Goal: Task Accomplishment & Management: Use online tool/utility

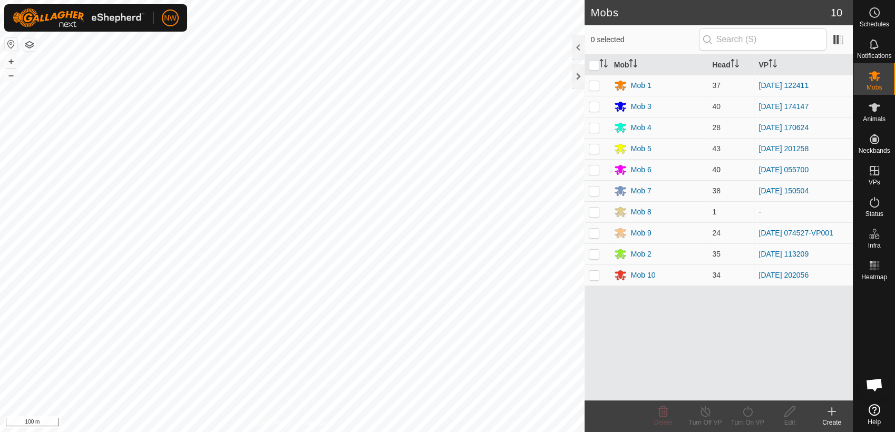
click at [596, 167] on p-checkbox at bounding box center [594, 169] width 11 height 8
checkbox input "true"
click at [744, 411] on icon at bounding box center [747, 411] width 13 height 13
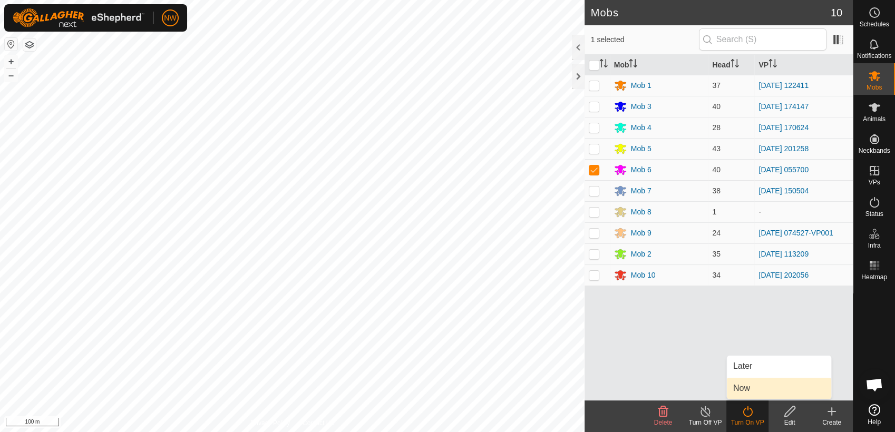
click at [748, 389] on link "Now" at bounding box center [779, 388] width 104 height 21
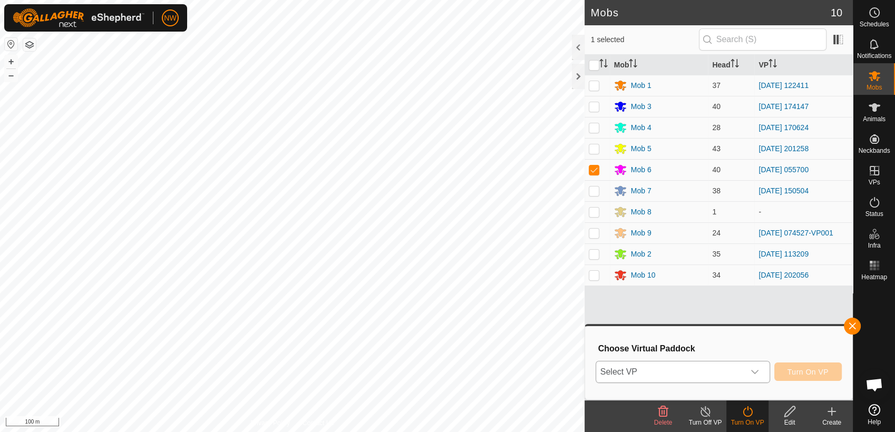
click at [759, 371] on icon "dropdown trigger" at bounding box center [754, 372] width 8 height 8
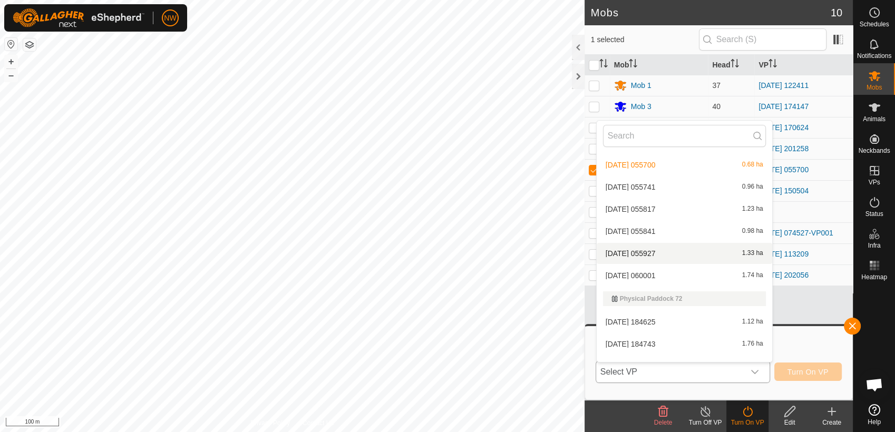
scroll to position [10710, 0]
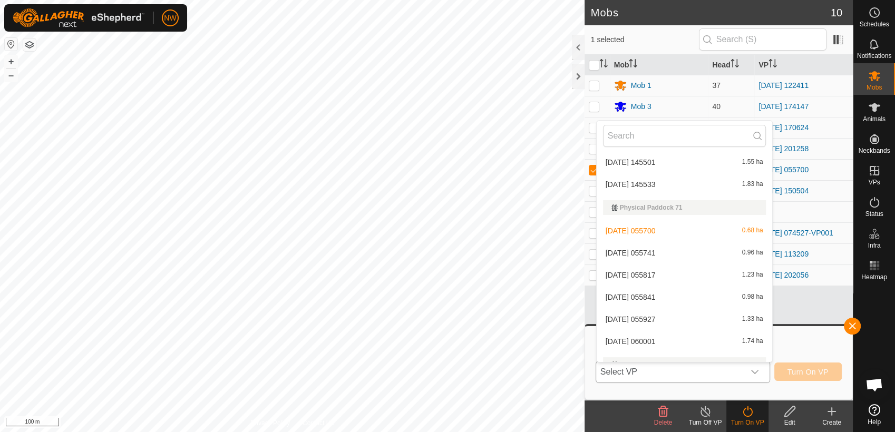
click at [632, 250] on li "[DATE] 055741 0.96 ha" at bounding box center [684, 252] width 175 height 21
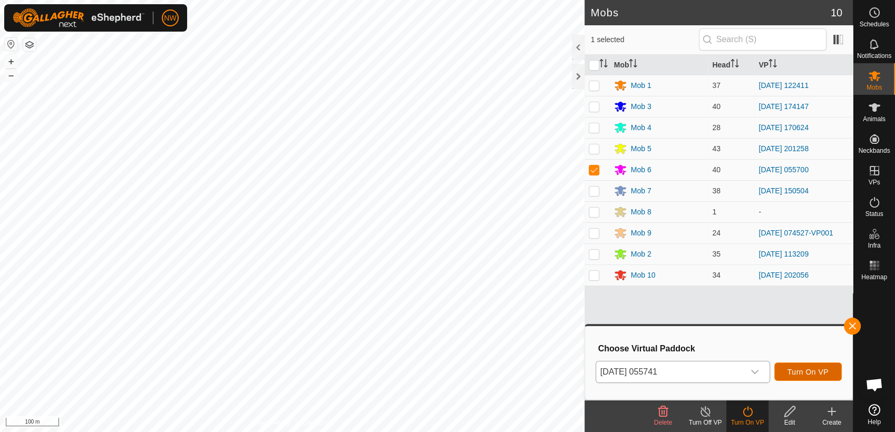
click at [812, 372] on span "Turn On VP" at bounding box center [807, 372] width 41 height 8
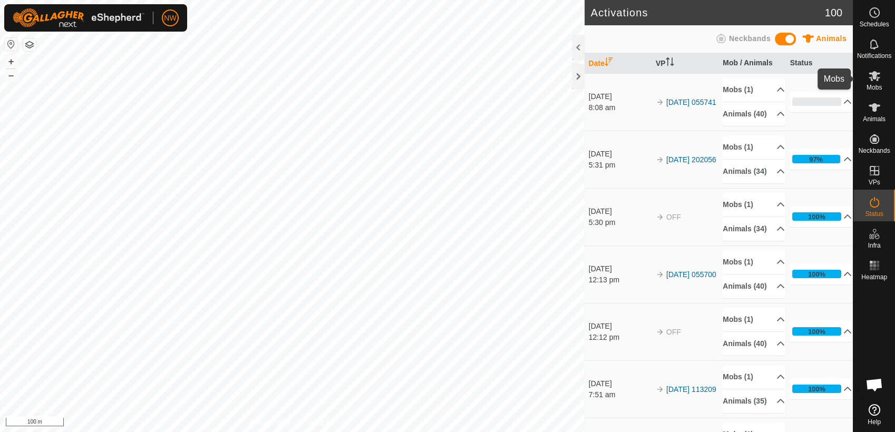
click at [873, 77] on icon at bounding box center [875, 76] width 12 height 10
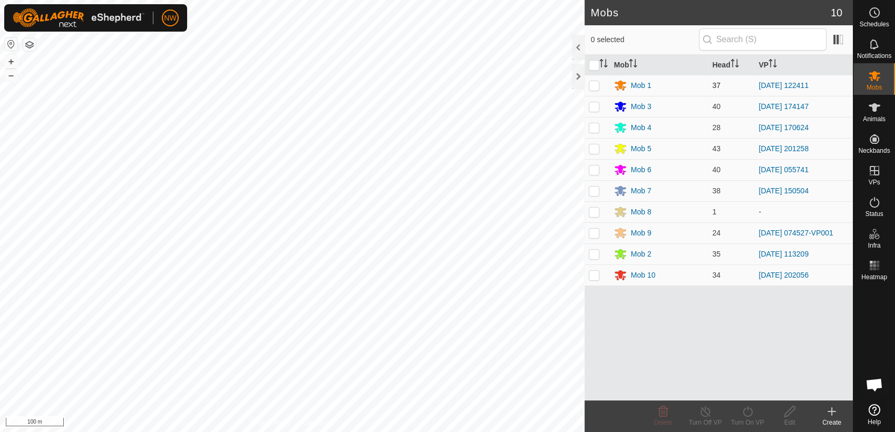
click at [595, 84] on p-checkbox at bounding box center [594, 85] width 11 height 8
checkbox input "true"
click at [747, 413] on icon at bounding box center [747, 411] width 13 height 13
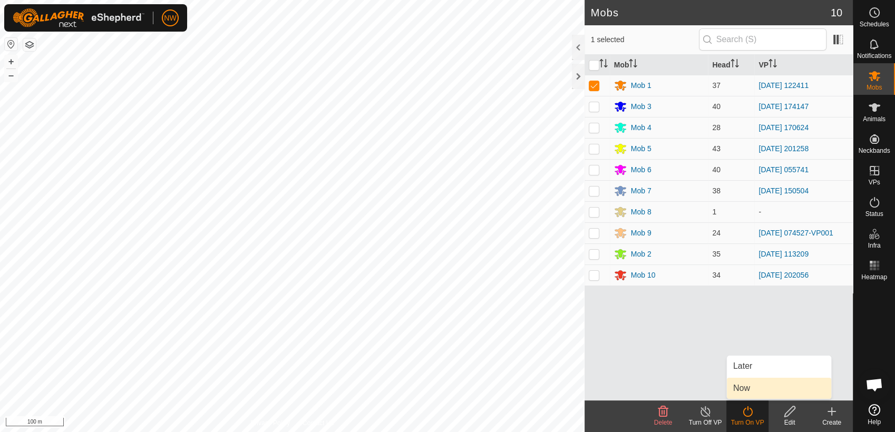
click at [752, 387] on link "Now" at bounding box center [779, 388] width 104 height 21
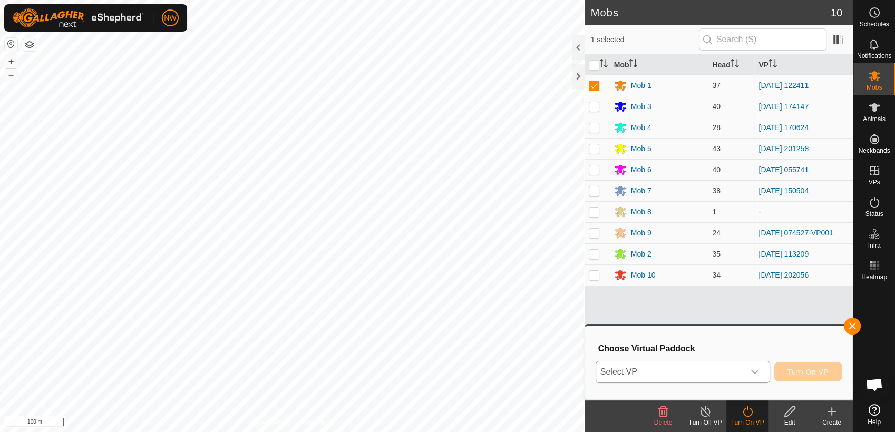
click at [757, 372] on icon "dropdown trigger" at bounding box center [754, 372] width 7 height 4
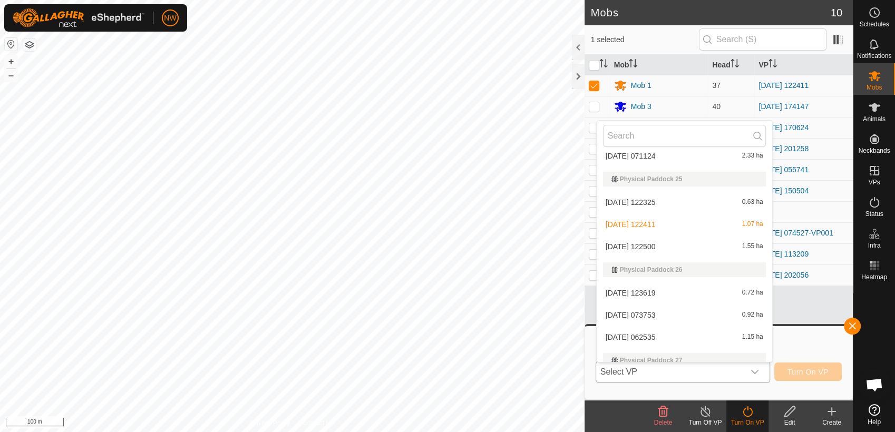
scroll to position [5622, 0]
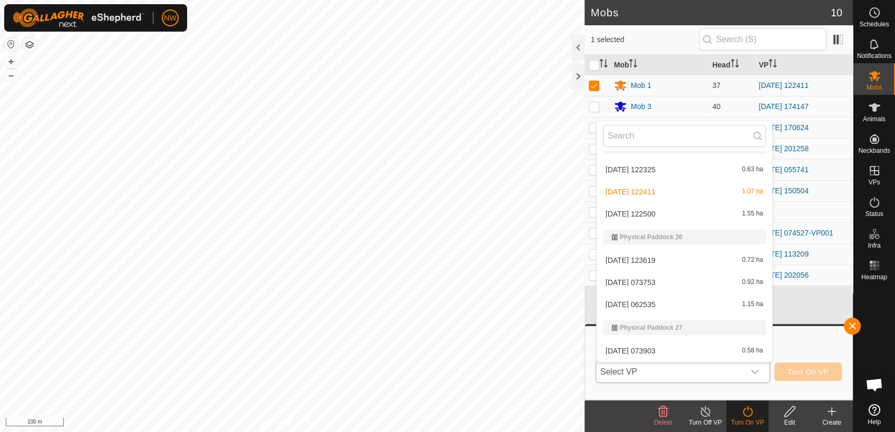
click at [645, 211] on li "[DATE] 122500 1.55 ha" at bounding box center [684, 213] width 175 height 21
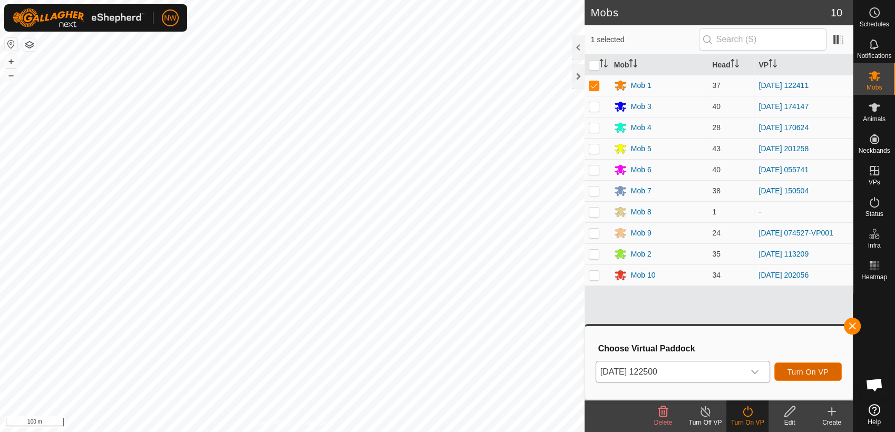
click at [814, 372] on button "Turn On VP" at bounding box center [807, 372] width 67 height 18
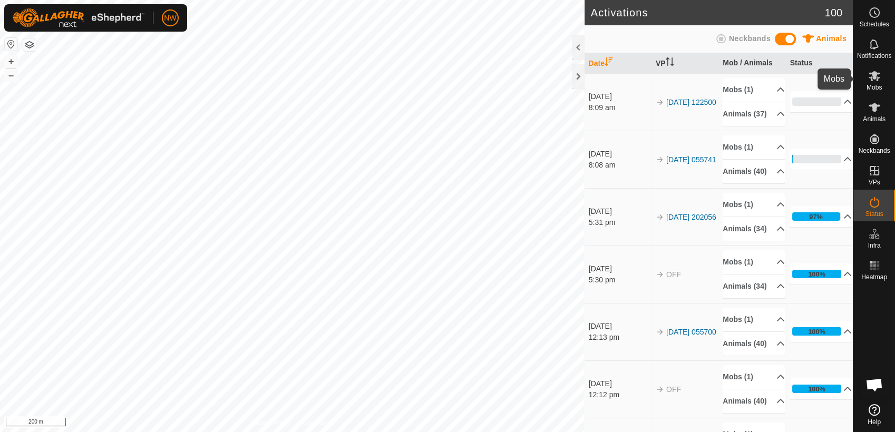
click at [878, 79] on icon at bounding box center [874, 76] width 13 height 13
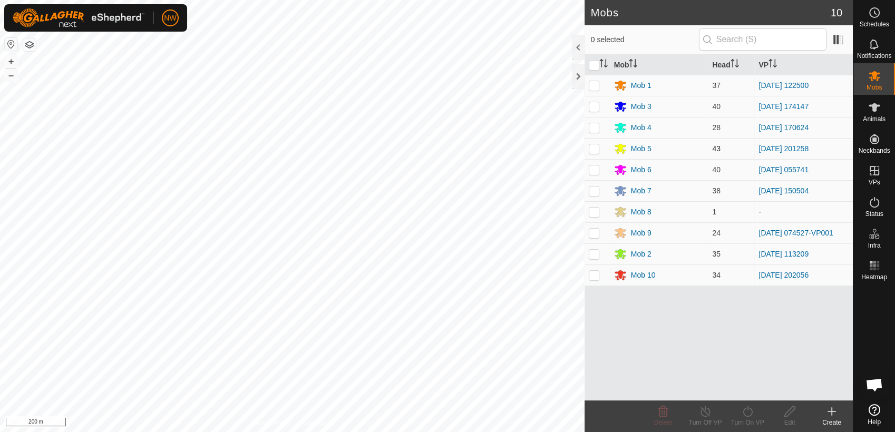
drag, startPoint x: 594, startPoint y: 148, endPoint x: 601, endPoint y: 157, distance: 11.0
click at [595, 149] on p-checkbox at bounding box center [594, 148] width 11 height 8
checkbox input "true"
click at [749, 411] on icon at bounding box center [747, 411] width 13 height 13
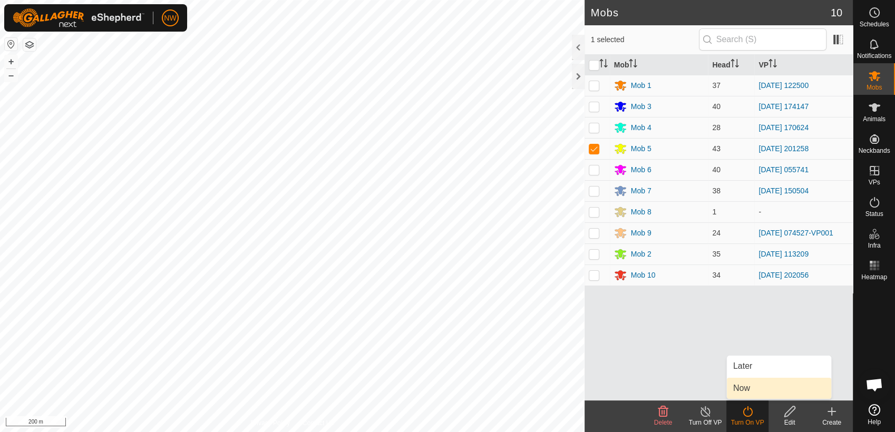
click at [748, 388] on link "Now" at bounding box center [779, 388] width 104 height 21
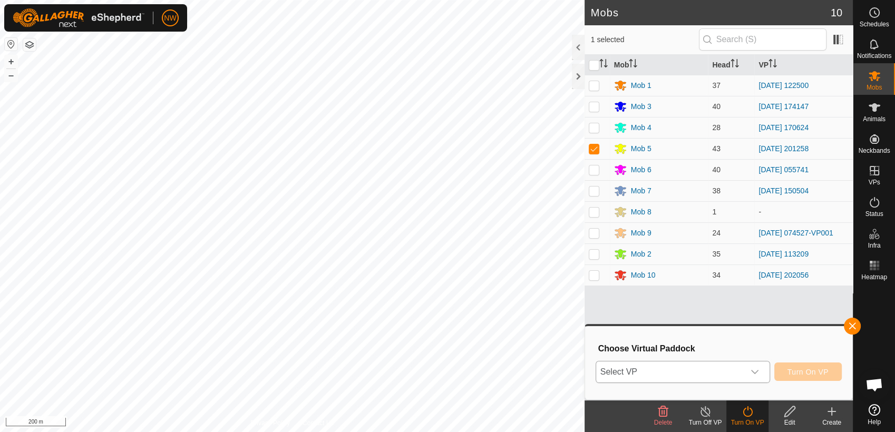
click at [759, 368] on icon "dropdown trigger" at bounding box center [754, 372] width 8 height 8
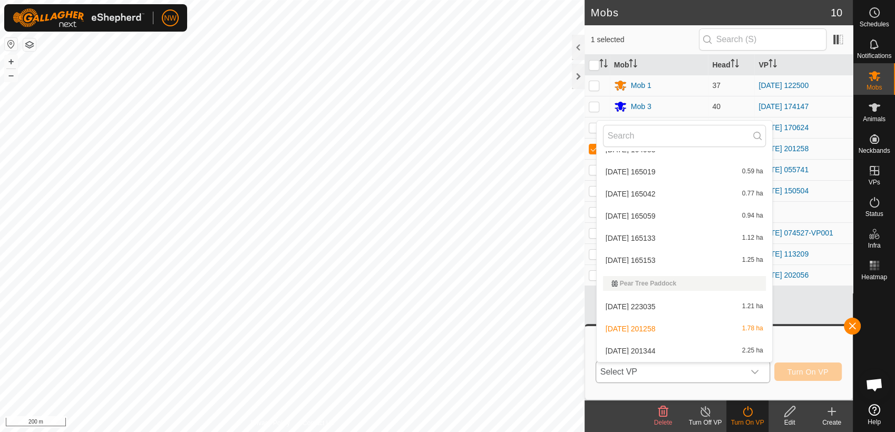
scroll to position [2646, 0]
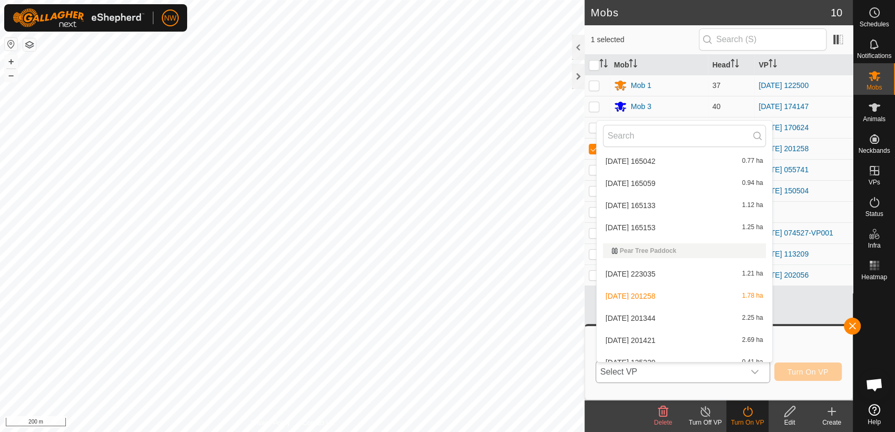
click at [649, 314] on li "[DATE] 201344 2.25 ha" at bounding box center [684, 318] width 175 height 21
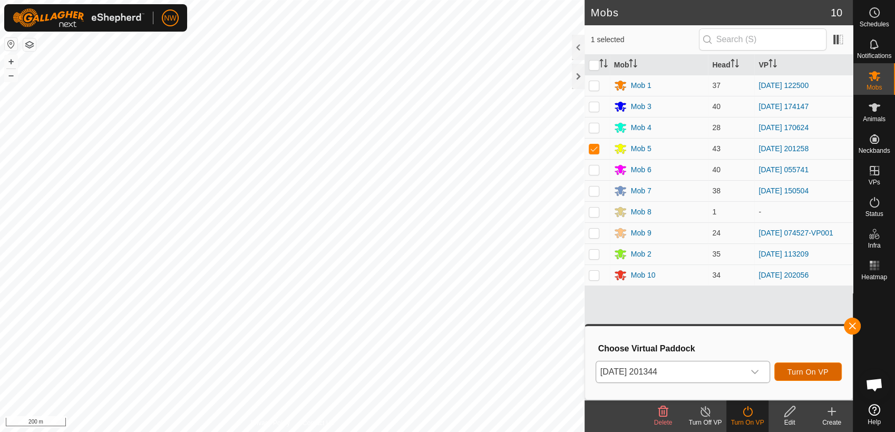
click at [799, 366] on button "Turn On VP" at bounding box center [807, 372] width 67 height 18
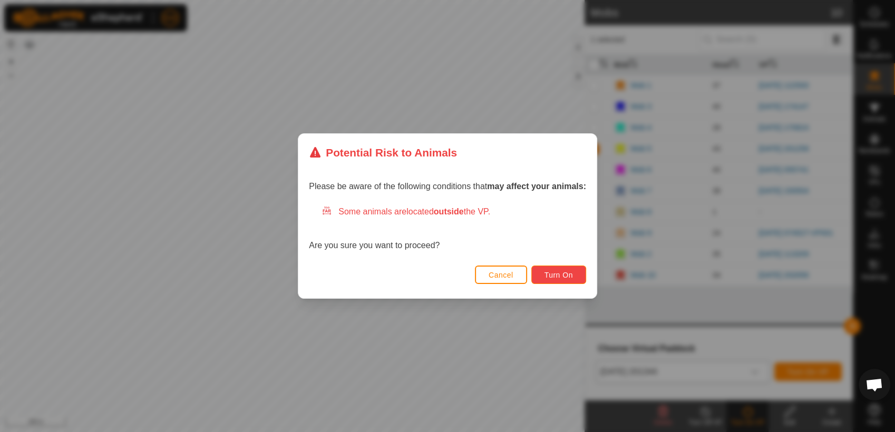
click at [568, 272] on span "Turn On" at bounding box center [558, 275] width 28 height 8
